Goal: Task Accomplishment & Management: Manage account settings

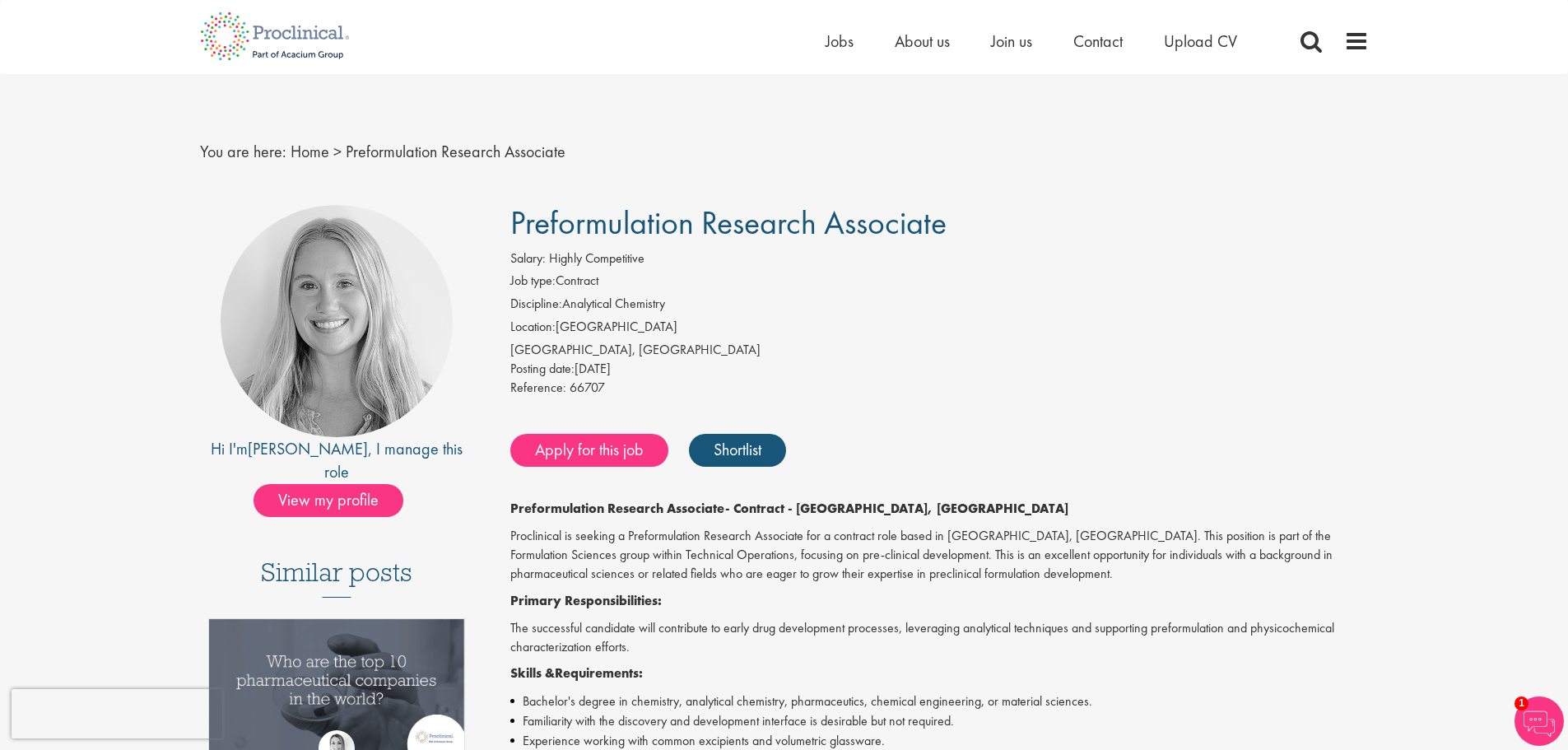
click at [1340, 42] on div "Home Jobs About us Join us Contact Upload CV" at bounding box center [1097, 46] width 543 height 33
click at [1355, 42] on span at bounding box center [1356, 41] width 24 height 24
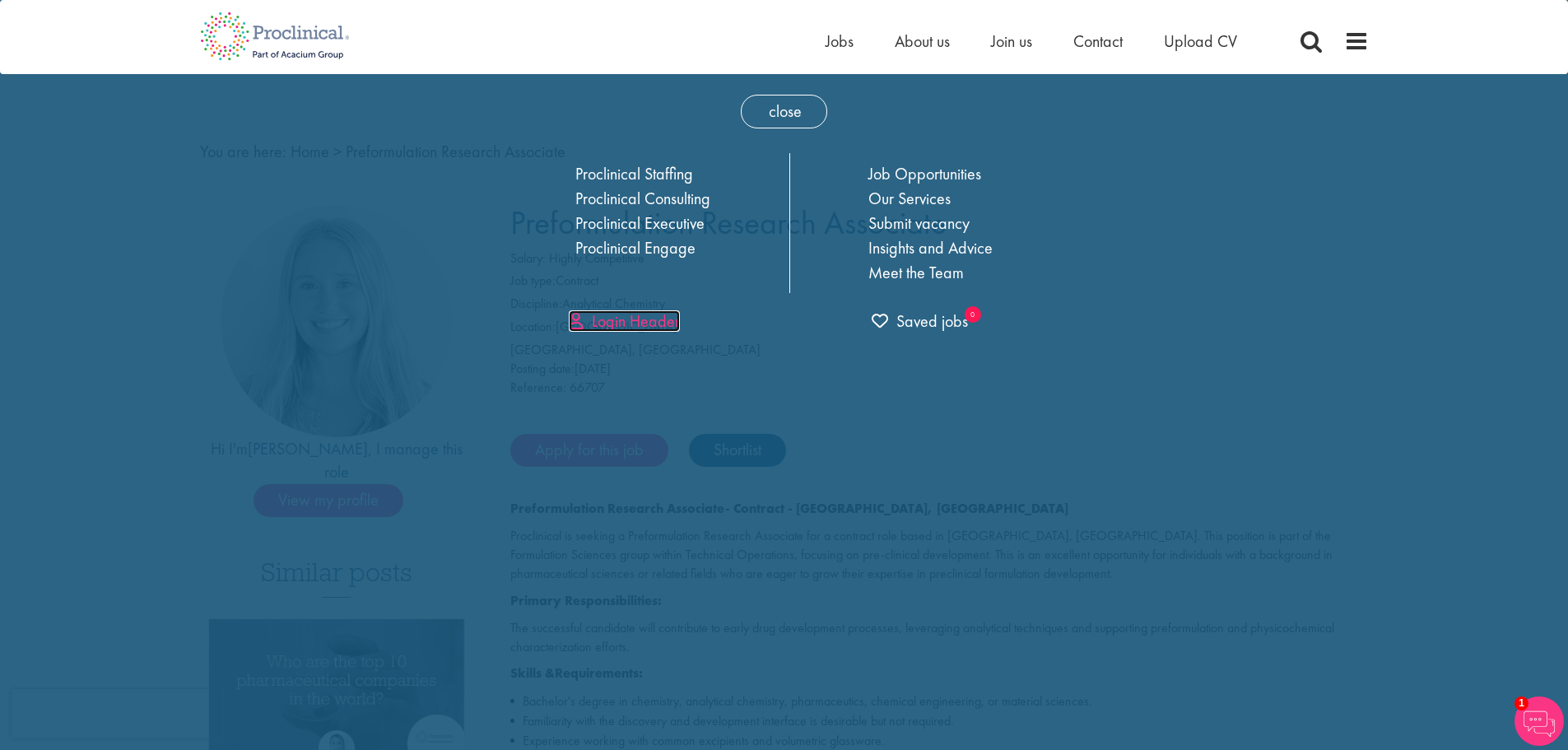
click at [628, 313] on link "Login Header" at bounding box center [624, 321] width 111 height 21
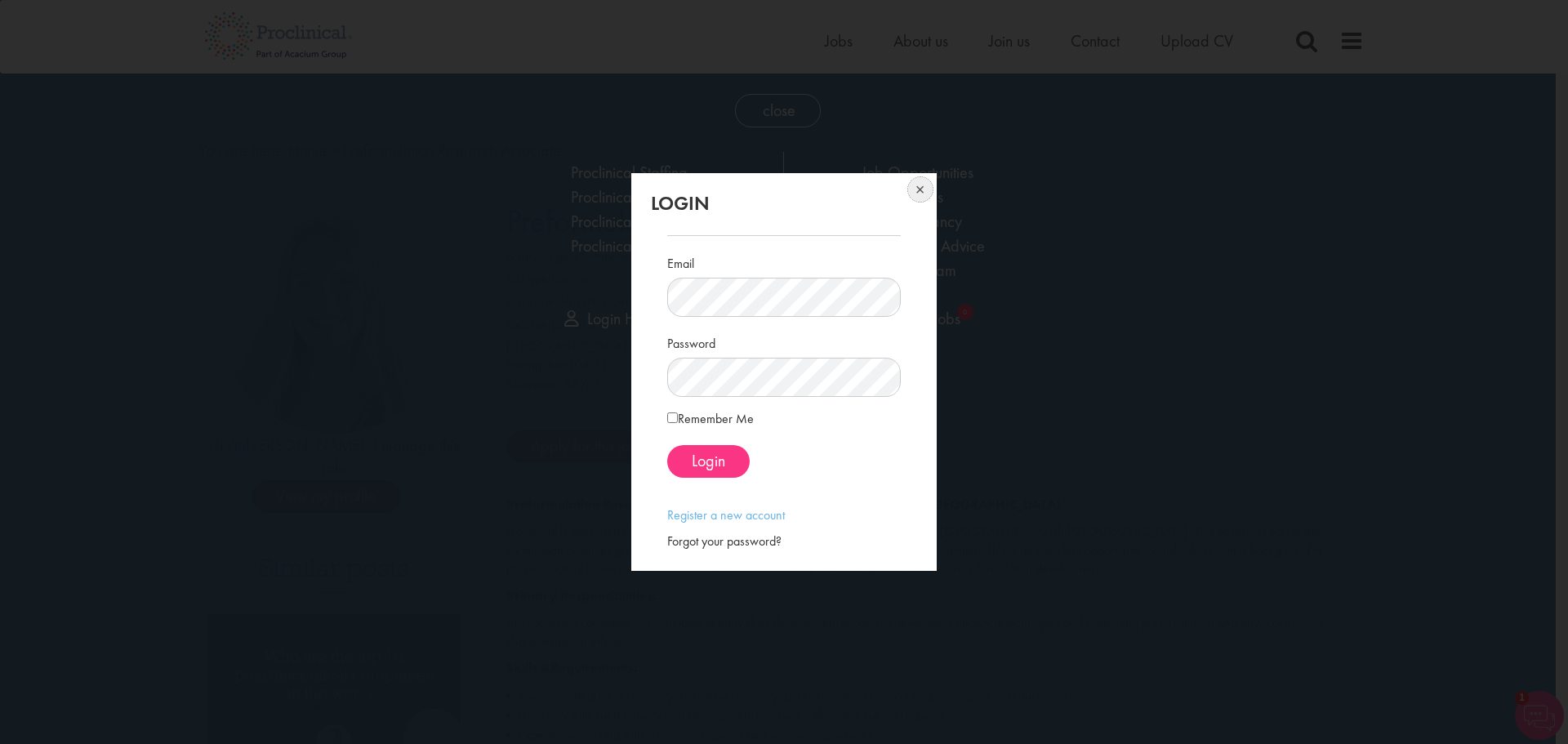
click at [921, 181] on button at bounding box center [919, 191] width 36 height 36
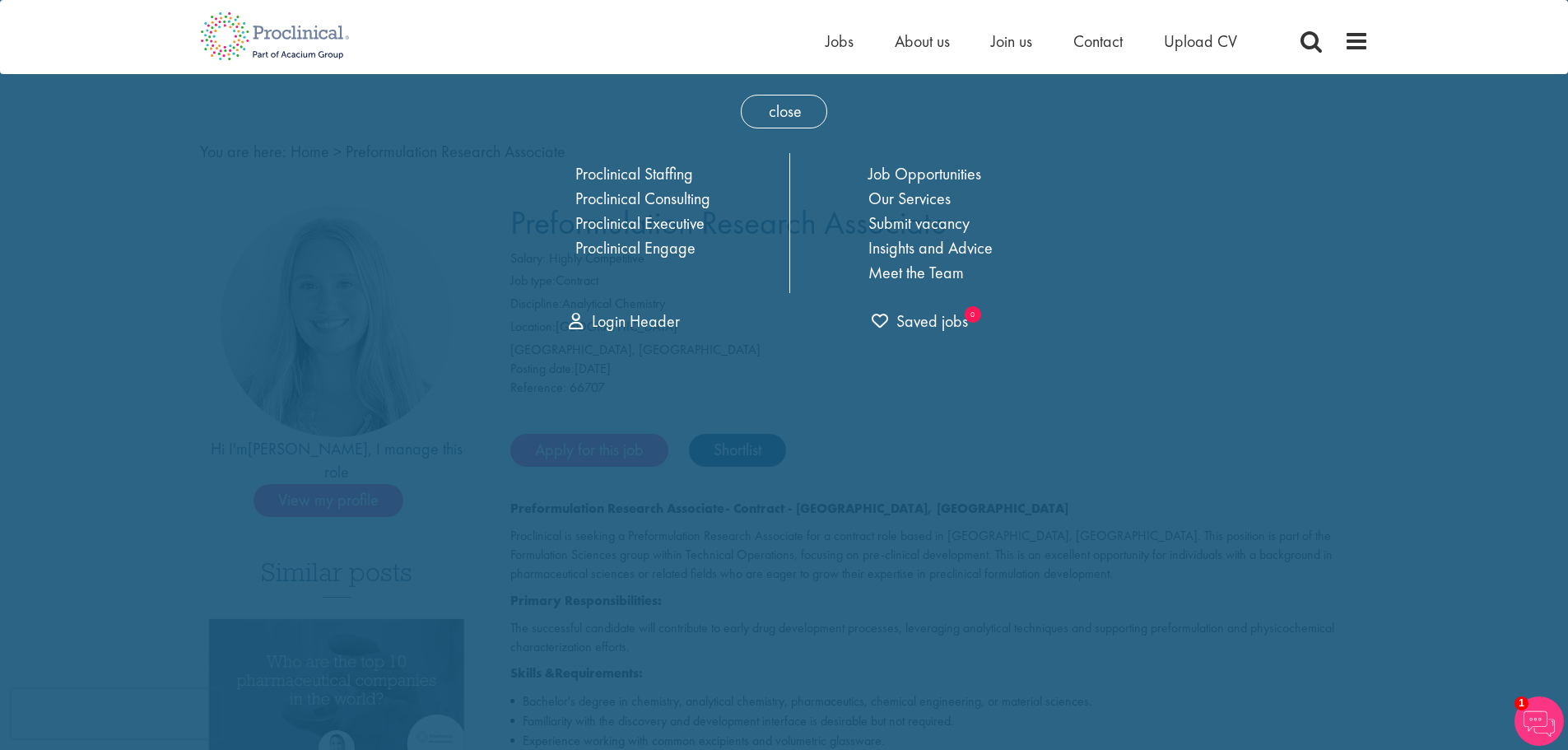
click at [617, 334] on div "close Home Jobs About us Join us Contact Upload CV Proclinical Staffing Proclin…" at bounding box center [784, 210] width 609 height 271
click at [623, 324] on link "Login Header" at bounding box center [624, 321] width 111 height 21
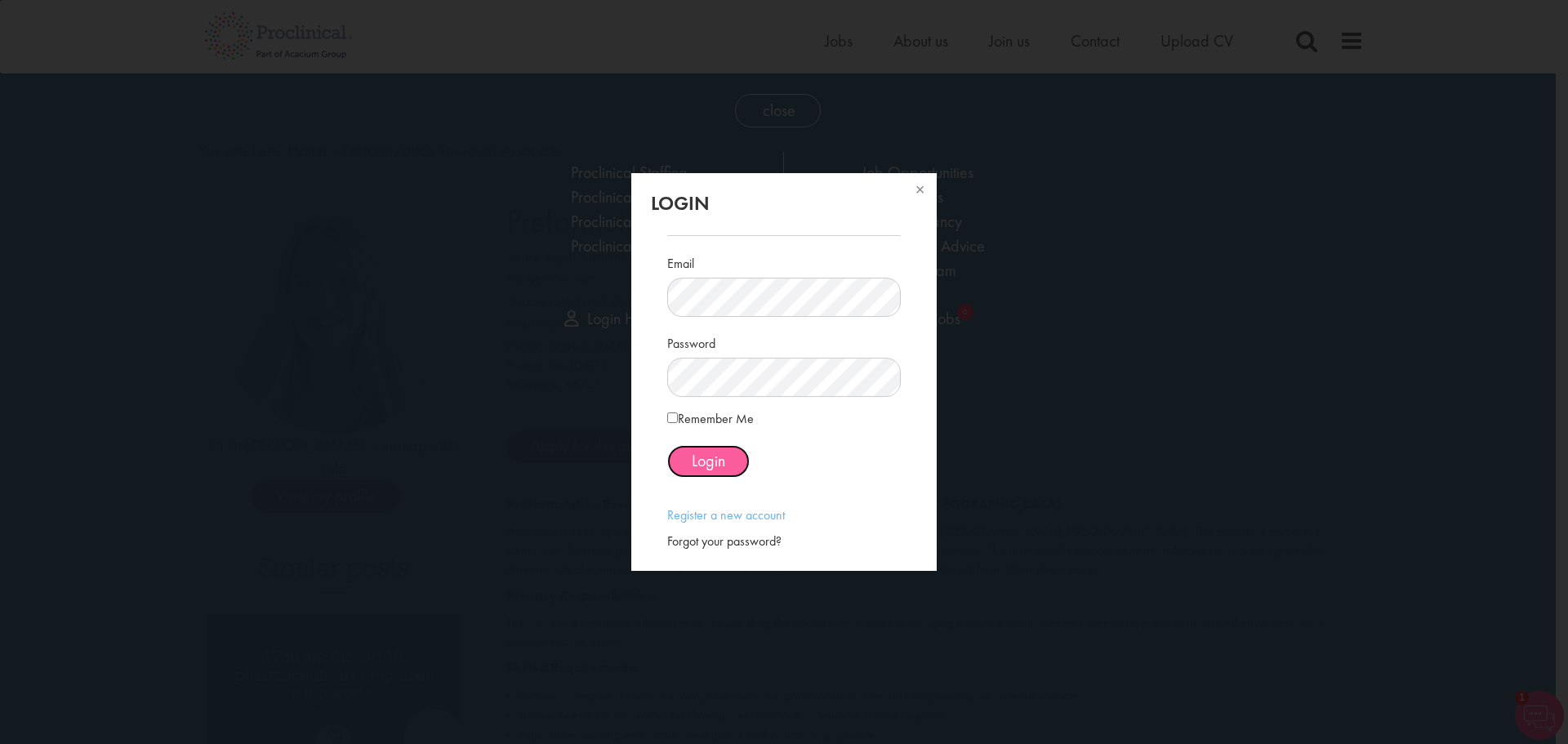
click at [714, 462] on span "Login" at bounding box center [709, 461] width 34 height 21
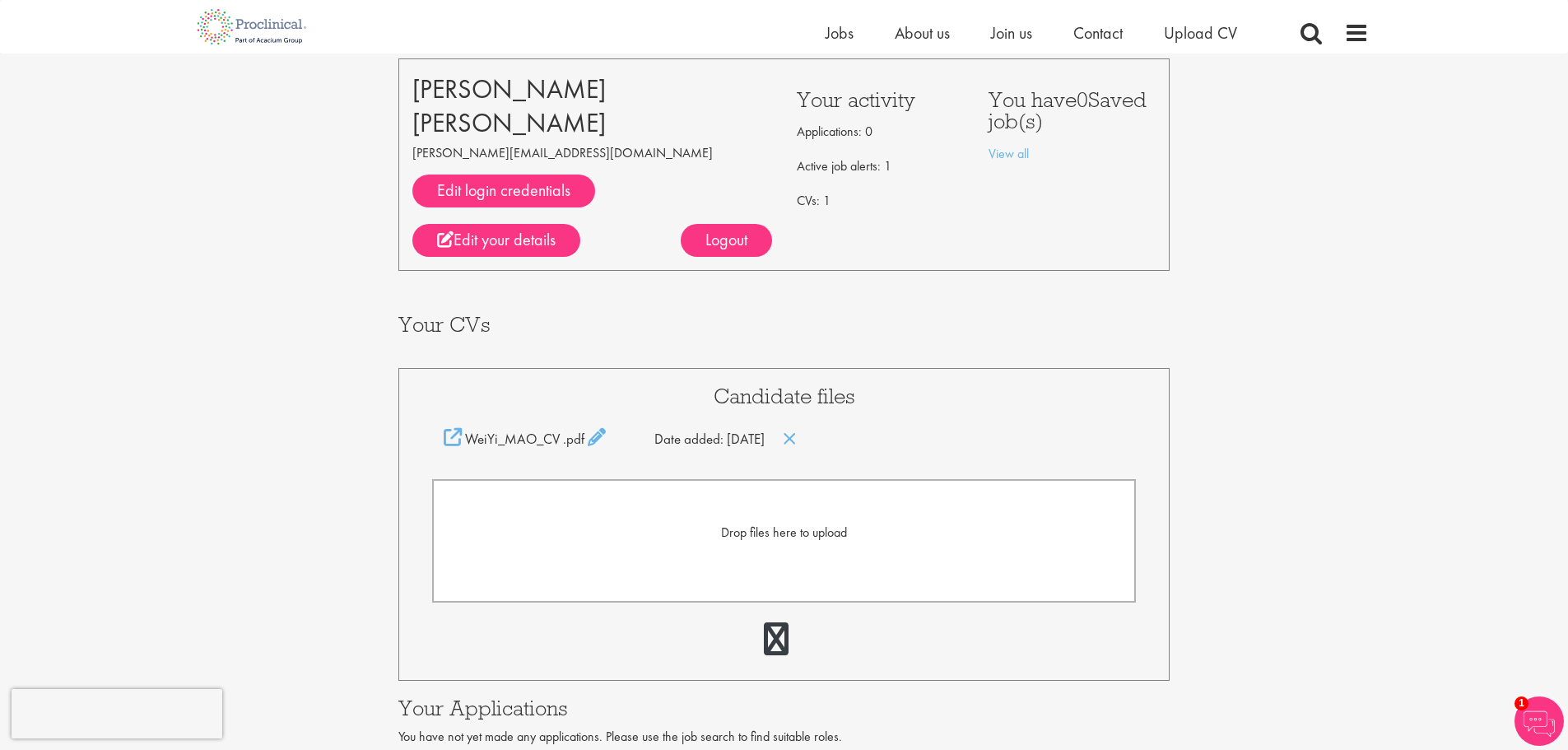
scroll to position [165, 0]
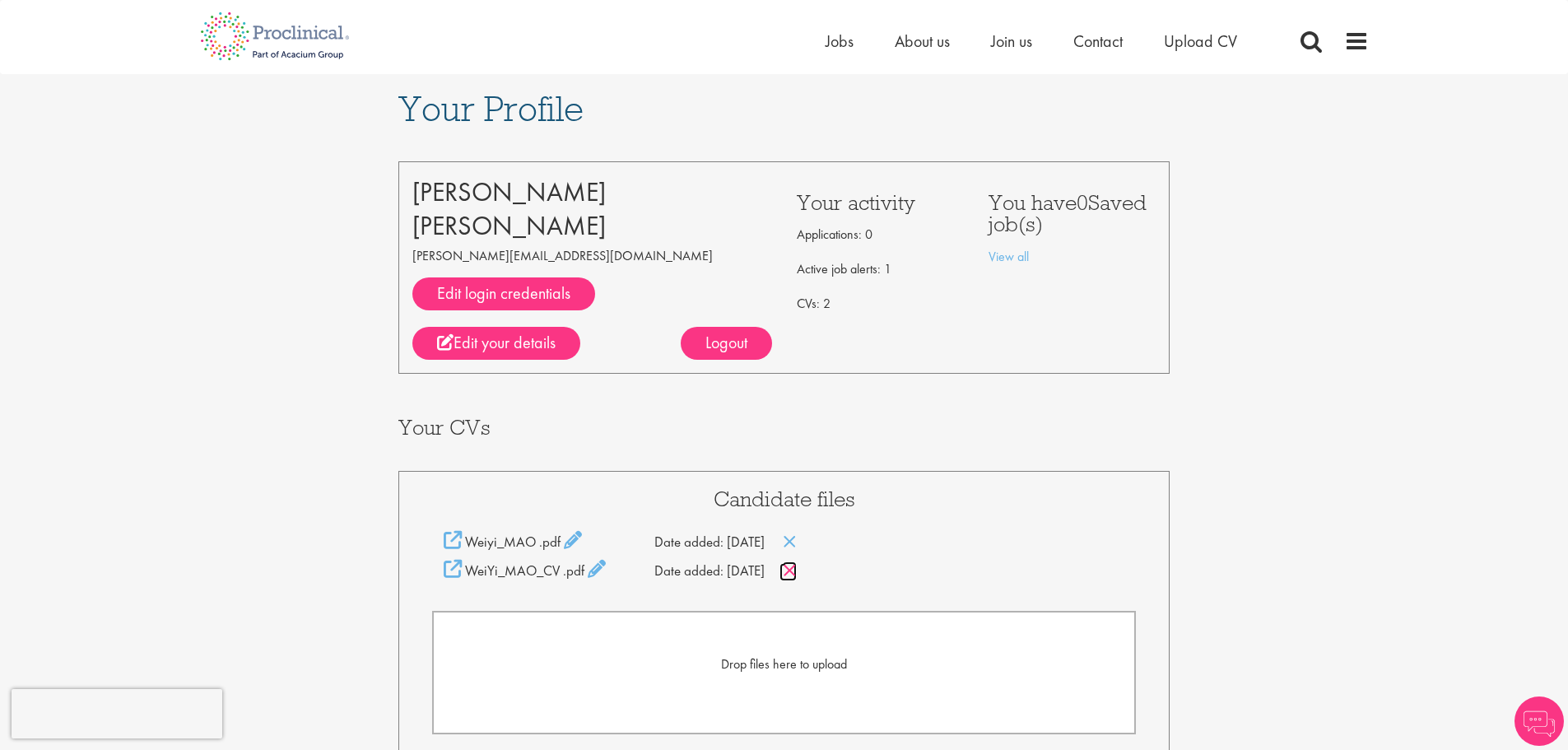
click at [797, 569] on icon at bounding box center [789, 570] width 14 height 19
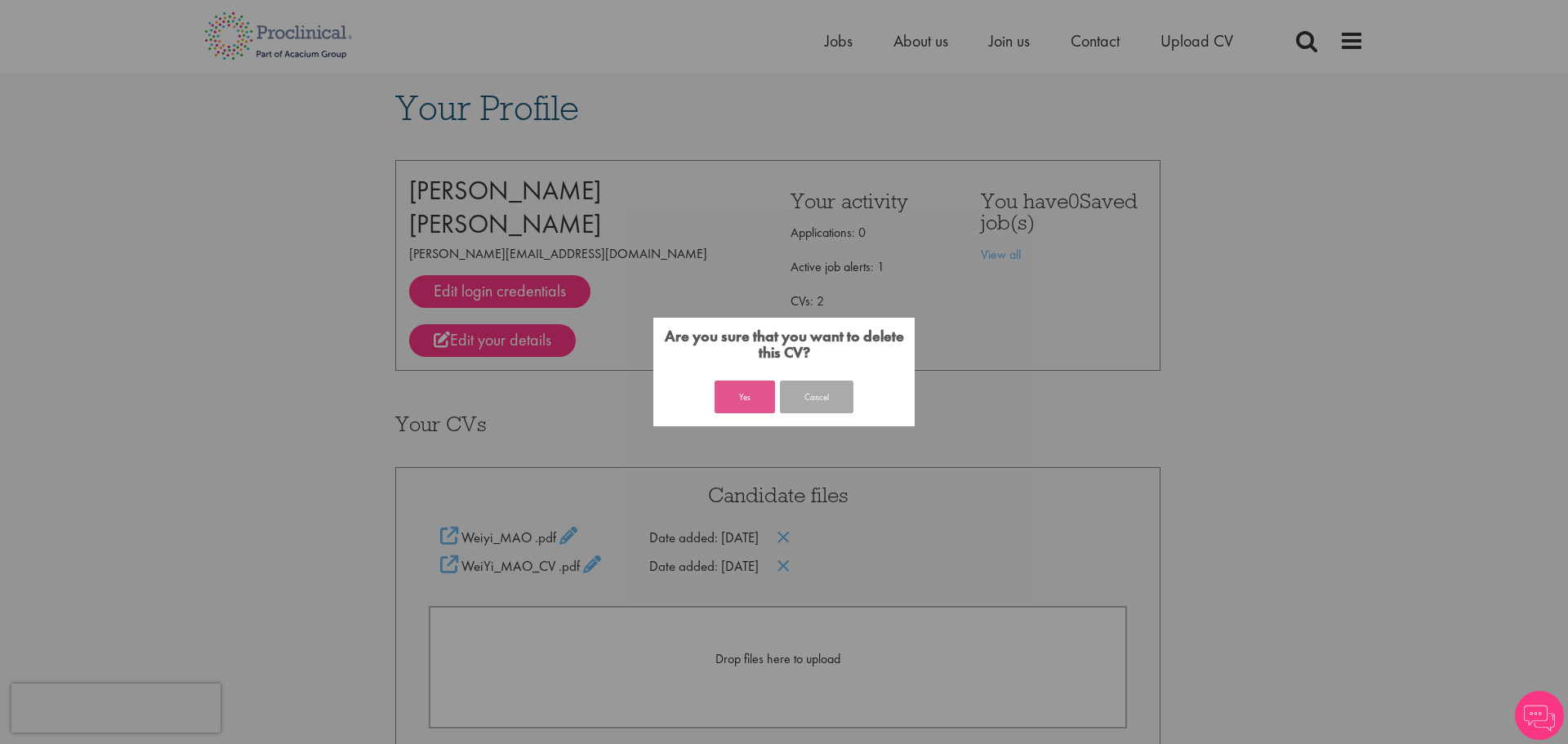
click at [748, 401] on button "Yes" at bounding box center [744, 397] width 60 height 33
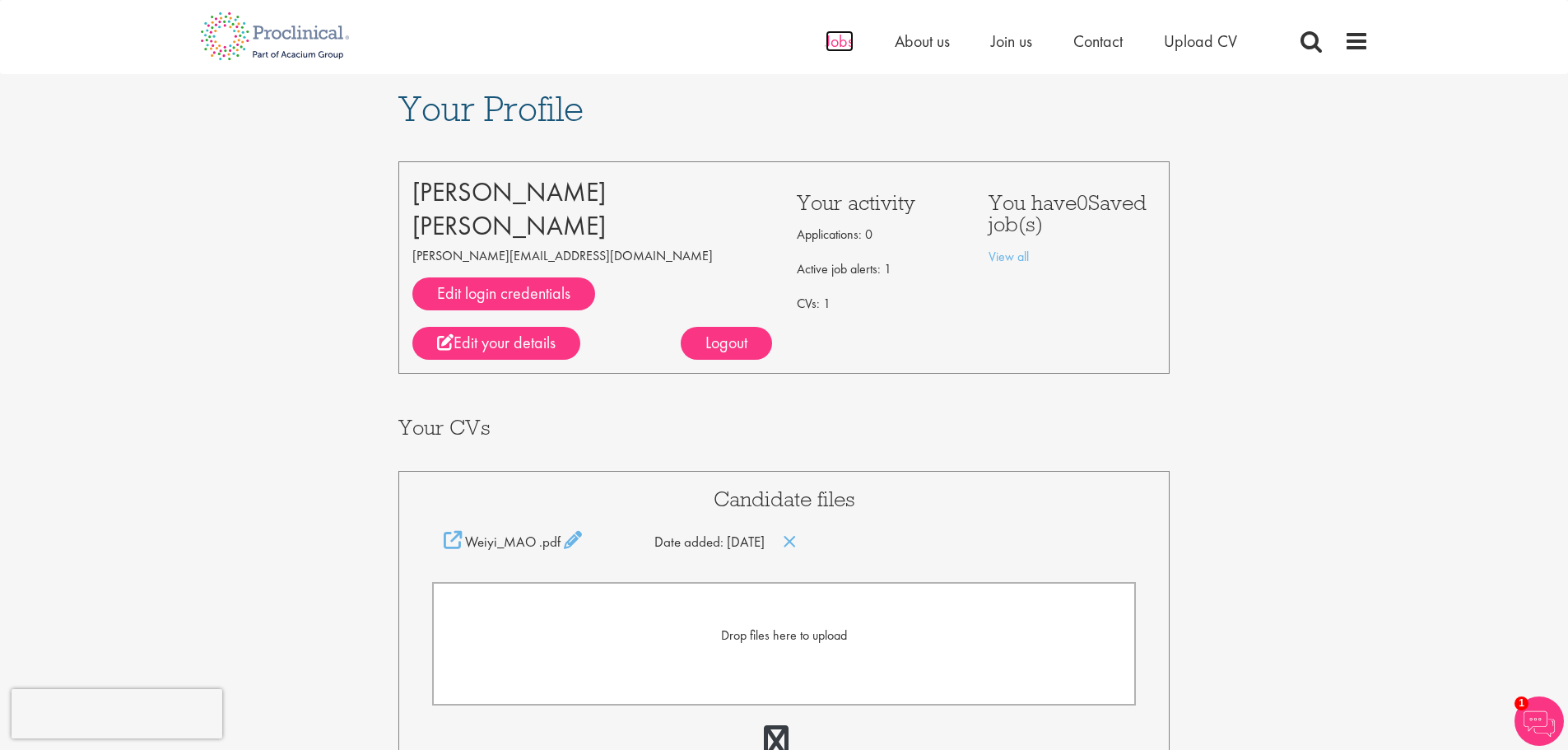
click at [850, 44] on span "Jobs" at bounding box center [839, 41] width 28 height 21
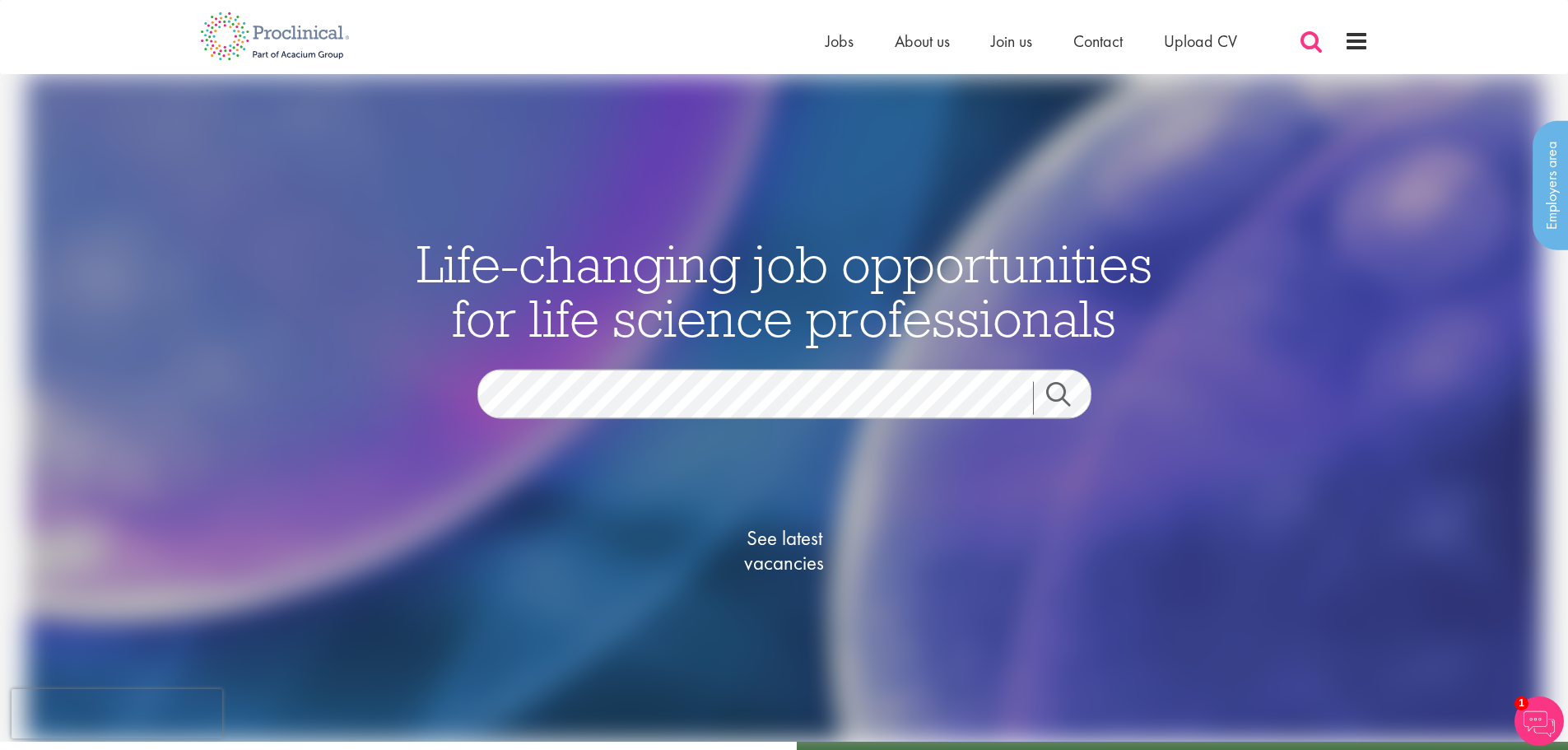
click at [1306, 36] on span at bounding box center [1310, 41] width 24 height 24
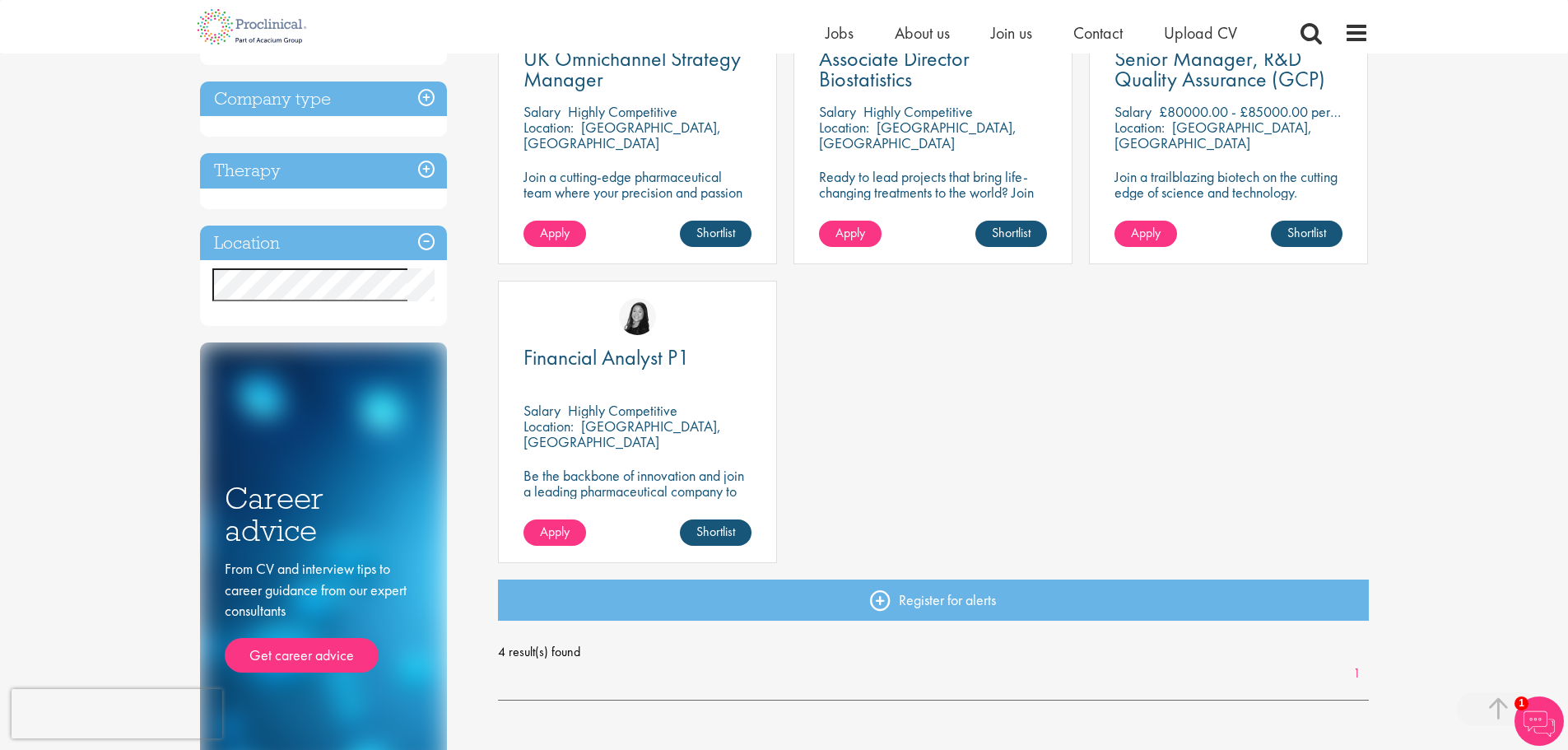
scroll to position [412, 0]
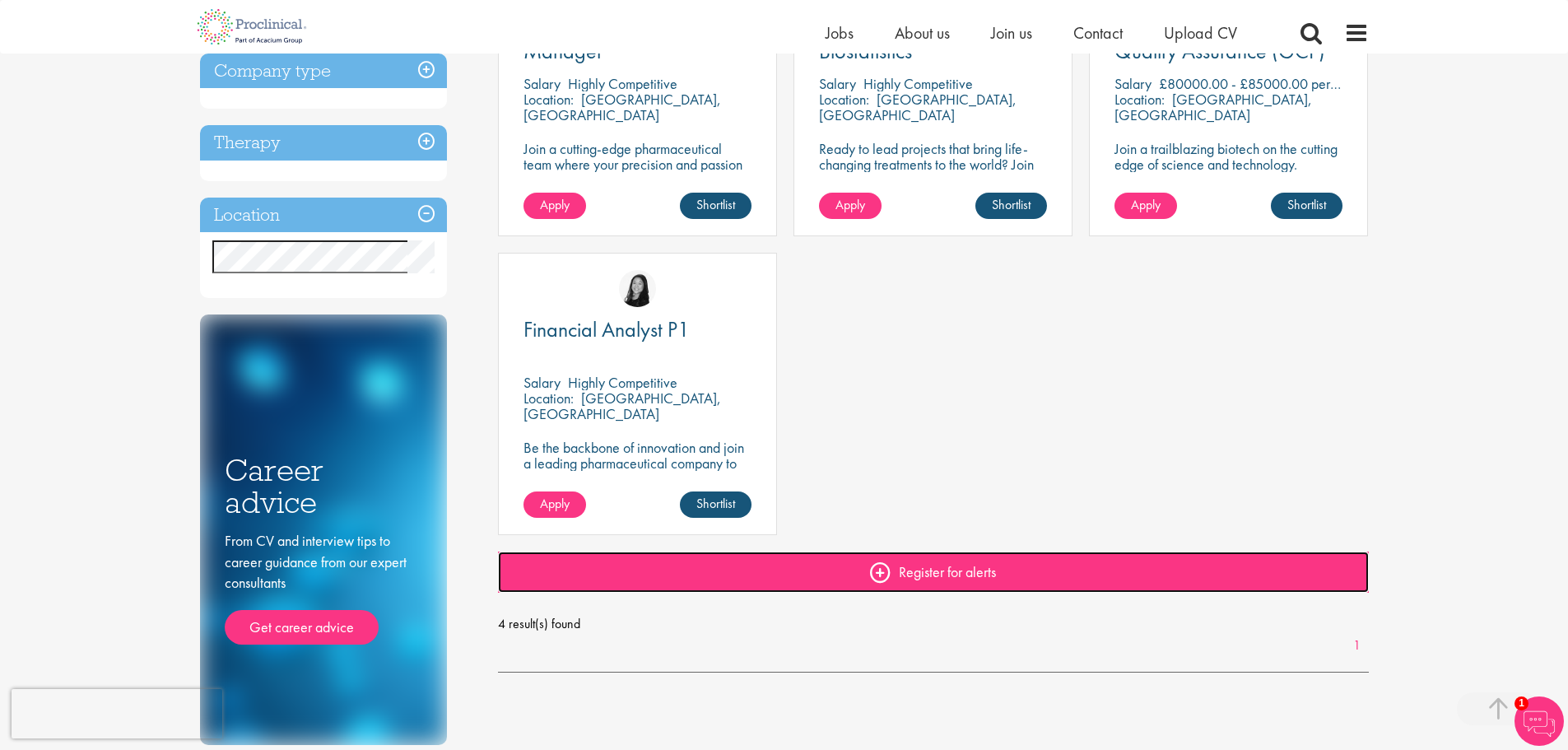
click at [945, 561] on link "Register for alerts" at bounding box center [933, 572] width 871 height 41
